Goal: Check status: Check status

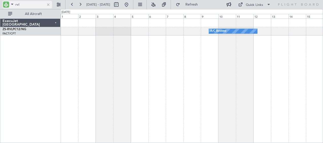
click at [49, 4] on div at bounding box center [48, 5] width 6 height 6
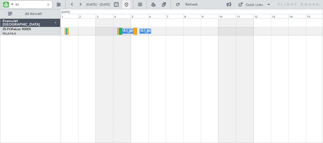
type input "fci"
click at [130, 7] on button at bounding box center [126, 5] width 8 height 8
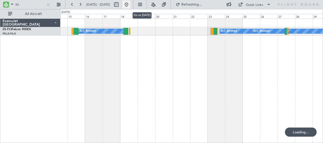
click at [218, 28] on div "A/C Booked A/C Booked A/C Booked A/C Booked A/C Booked A/C Booked A/C Booked" at bounding box center [191, 31] width 262 height 8
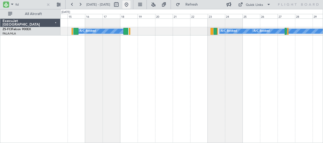
click at [215, 31] on div at bounding box center [214, 31] width 3 height 7
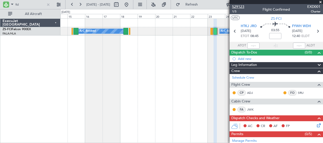
click at [238, 7] on span "529123" at bounding box center [238, 6] width 12 height 5
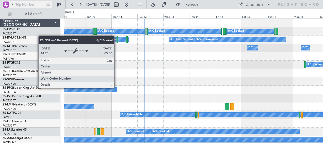
click at [12, 5] on span at bounding box center [12, 4] width 6 height 6
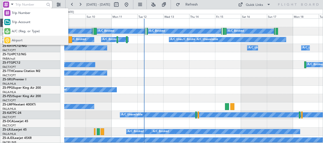
click at [36, 36] on div "Airport" at bounding box center [35, 40] width 65 height 9
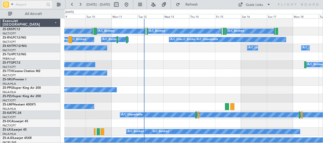
click at [11, 5] on span at bounding box center [12, 4] width 6 height 6
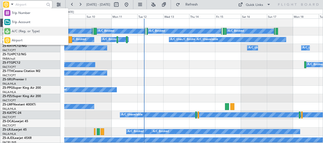
click at [30, 28] on div "A/C (Reg. or Type)" at bounding box center [35, 31] width 65 height 9
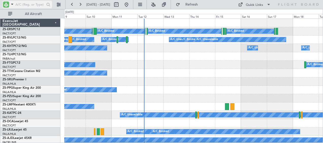
click at [35, 5] on input "text" at bounding box center [29, 5] width 29 height 8
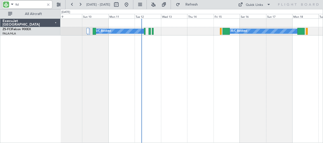
click at [221, 31] on div at bounding box center [221, 31] width 2 height 7
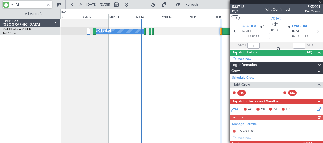
click at [241, 7] on span "533715" at bounding box center [238, 6] width 12 height 5
click at [15, 5] on input "fci" at bounding box center [29, 5] width 29 height 8
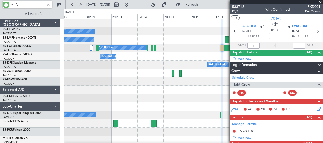
type input "ftg"
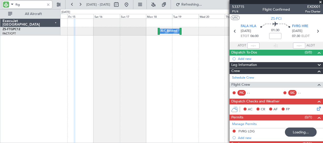
click at [160, 32] on div "A/C Booked" at bounding box center [170, 31] width 20 height 5
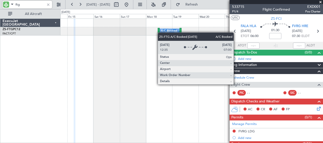
click at [159, 31] on div at bounding box center [159, 31] width 2 height 7
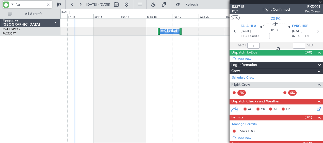
type input "7"
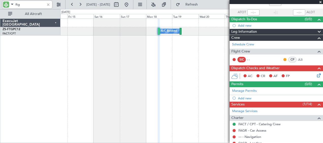
scroll to position [68, 0]
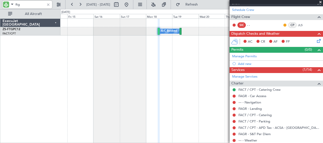
type input "ftg"
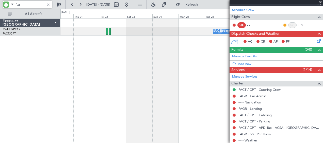
click at [48, 6] on div at bounding box center [48, 5] width 6 height 6
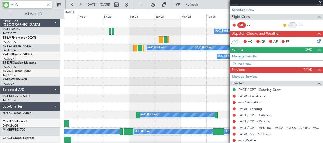
type input "fci"
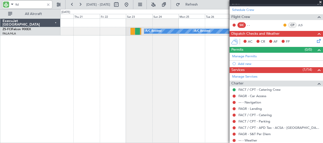
click at [137, 34] on div at bounding box center [137, 31] width 5 height 7
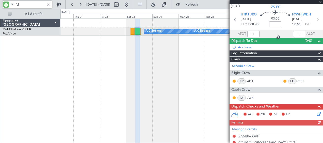
scroll to position [0, 0]
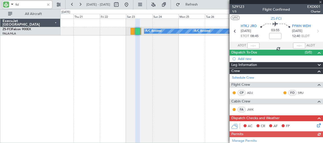
type input "0"
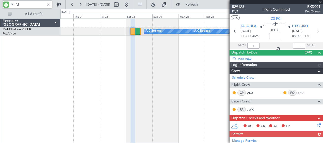
type input "fci"
click at [240, 7] on span "529123" at bounding box center [238, 6] width 12 height 5
